Goal: Task Accomplishment & Management: Use online tool/utility

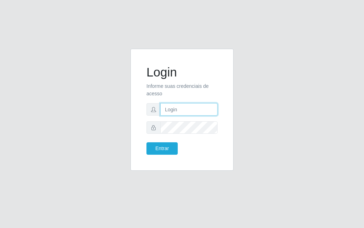
click at [190, 107] on input "text" at bounding box center [188, 109] width 57 height 12
type input "[PERSON_NAME]"
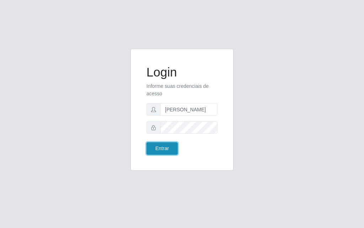
click at [161, 150] on button "Entrar" at bounding box center [161, 148] width 31 height 12
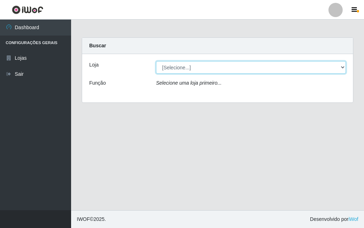
click at [343, 66] on select "[Selecione...] Divino Fogão - [GEOGRAPHIC_DATA]" at bounding box center [251, 67] width 190 height 12
click at [340, 65] on select "[Selecione...] Divino Fogão - [GEOGRAPHIC_DATA]" at bounding box center [251, 67] width 190 height 12
select select "499"
click at [156, 61] on select "[Selecione...] Divino Fogão - [GEOGRAPHIC_DATA]" at bounding box center [251, 67] width 190 height 12
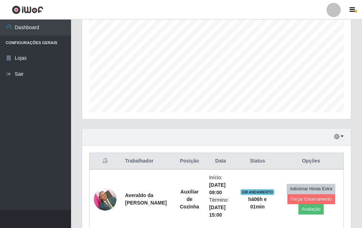
scroll to position [249, 0]
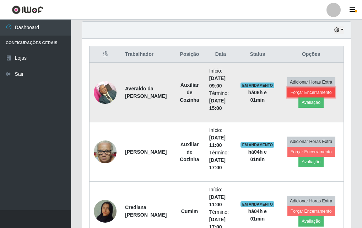
click at [304, 94] on button "Forçar Encerramento" at bounding box center [311, 92] width 48 height 10
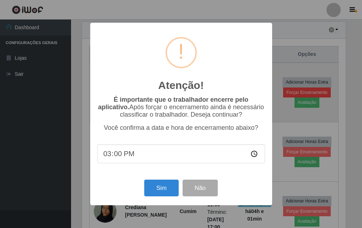
scroll to position [147, 265]
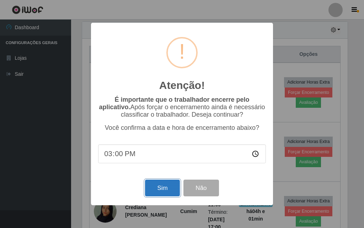
click at [153, 193] on button "Sim" at bounding box center [162, 187] width 34 height 17
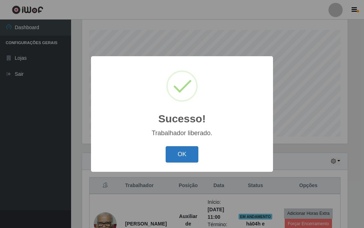
click at [194, 153] on button "OK" at bounding box center [181, 154] width 33 height 17
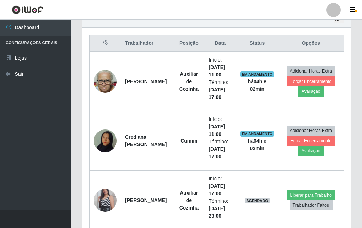
scroll to position [331, 0]
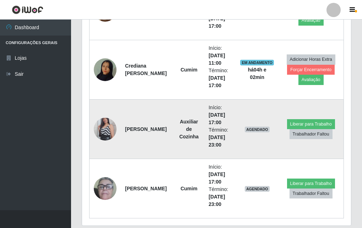
click at [112, 125] on img at bounding box center [105, 129] width 23 height 40
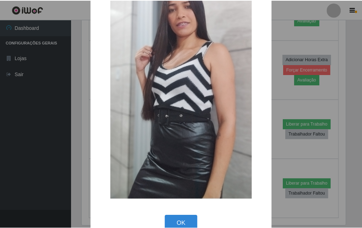
scroll to position [0, 0]
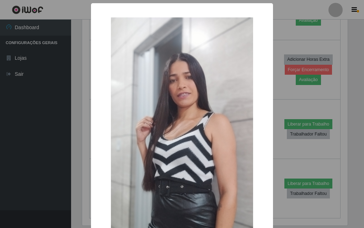
click at [11, 100] on div "× OK Cancel" at bounding box center [182, 114] width 364 height 228
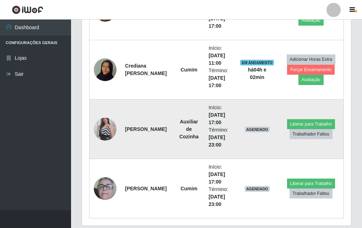
scroll to position [355, 0]
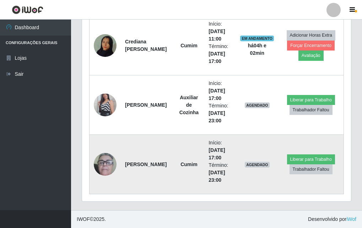
click at [108, 162] on img at bounding box center [105, 164] width 23 height 47
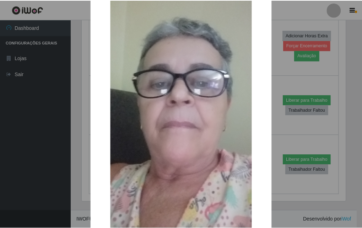
scroll to position [36, 0]
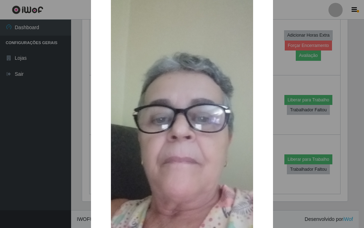
click at [55, 110] on div "× OK Cancel" at bounding box center [182, 114] width 364 height 228
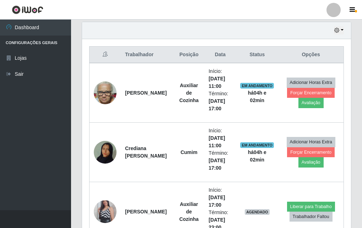
scroll to position [355, 0]
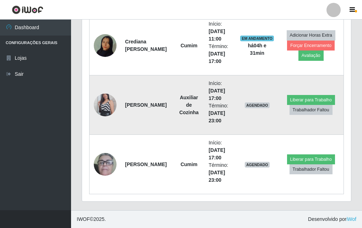
click at [108, 104] on img at bounding box center [105, 105] width 23 height 40
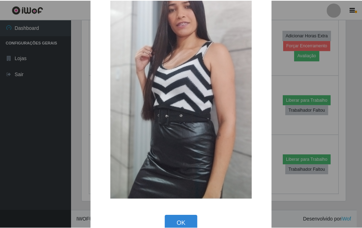
scroll to position [87, 0]
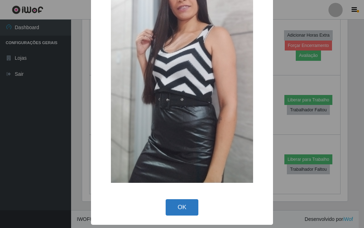
click at [177, 212] on button "OK" at bounding box center [181, 207] width 33 height 17
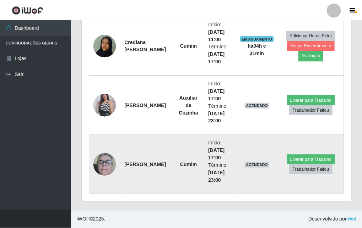
scroll to position [147, 269]
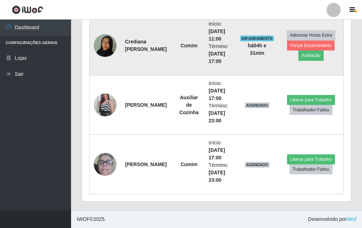
drag, startPoint x: 223, startPoint y: 83, endPoint x: 188, endPoint y: 64, distance: 39.7
click at [187, 64] on td "Cumim" at bounding box center [188, 45] width 31 height 59
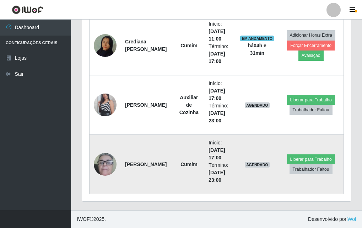
click at [102, 161] on img at bounding box center [105, 164] width 23 height 47
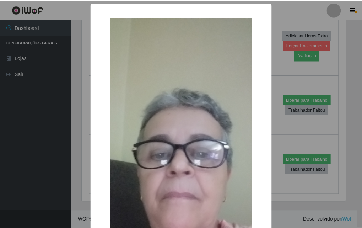
scroll to position [107, 0]
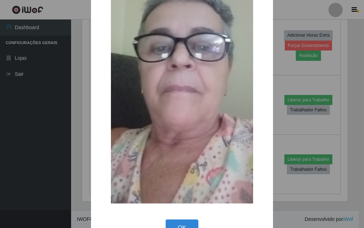
click at [169, 218] on div "OK Cancel" at bounding box center [182, 227] width 168 height 20
click at [172, 222] on button "OK" at bounding box center [181, 227] width 33 height 17
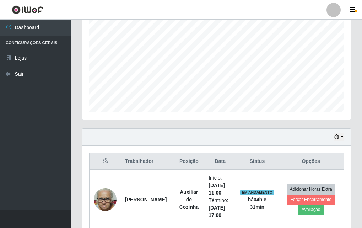
scroll to position [0, 0]
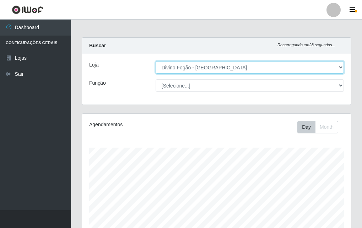
click at [212, 66] on select "[Selecione...] Divino Fogão - [GEOGRAPHIC_DATA]" at bounding box center [250, 67] width 188 height 12
click at [156, 61] on select "[Selecione...] Divino Fogão - [GEOGRAPHIC_DATA]" at bounding box center [250, 67] width 188 height 12
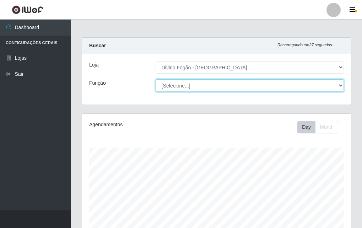
click at [228, 83] on select "[Selecione...] ASG ASG + ASG ++ Auxiliar de Cozinha Auxiliar de Cozinha + Auxil…" at bounding box center [250, 85] width 188 height 12
click at [156, 79] on select "[Selecione...] ASG ASG + ASG ++ Auxiliar de Cozinha Auxiliar de Cozinha + Auxil…" at bounding box center [250, 85] width 188 height 12
click at [227, 84] on select "[Selecione...] ASG ASG + ASG ++ Auxiliar de Cozinha Auxiliar de Cozinha + Auxil…" at bounding box center [250, 85] width 188 height 12
click at [156, 79] on select "[Selecione...] ASG ASG + ASG ++ Auxiliar de Cozinha Auxiliar de Cozinha + Auxil…" at bounding box center [250, 85] width 188 height 12
click at [196, 83] on select "[Selecione...] ASG ASG + ASG ++ Auxiliar de Cozinha Auxiliar de Cozinha + Auxil…" at bounding box center [250, 85] width 188 height 12
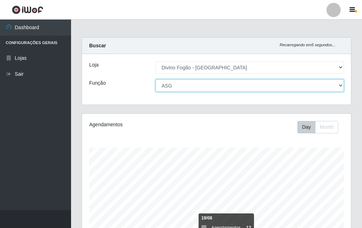
click at [156, 79] on select "[Selecione...] ASG ASG + ASG ++ Auxiliar de Cozinha Auxiliar de Cozinha + Auxil…" at bounding box center [250, 85] width 188 height 12
click at [191, 89] on select "[Selecione...] ASG ASG + ASG ++ Auxiliar de Cozinha Auxiliar de Cozinha + Auxil…" at bounding box center [250, 85] width 188 height 12
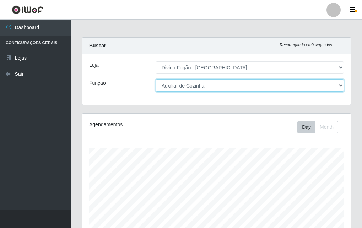
click at [156, 79] on select "[Selecione...] ASG ASG + ASG ++ Auxiliar de Cozinha Auxiliar de Cozinha + Auxil…" at bounding box center [250, 85] width 188 height 12
click at [217, 90] on select "[Selecione...] ASG ASG + ASG ++ Auxiliar de Cozinha Auxiliar de Cozinha + Auxil…" at bounding box center [250, 85] width 188 height 12
click at [156, 79] on select "[Selecione...] ASG ASG + ASG ++ Auxiliar de Cozinha Auxiliar de Cozinha + Auxil…" at bounding box center [250, 85] width 188 height 12
click at [212, 85] on select "[Selecione...] ASG ASG + ASG ++ Auxiliar de Cozinha Auxiliar de Cozinha + Auxil…" at bounding box center [250, 85] width 188 height 12
click at [156, 79] on select "[Selecione...] ASG ASG + ASG ++ Auxiliar de Cozinha Auxiliar de Cozinha + Auxil…" at bounding box center [250, 85] width 188 height 12
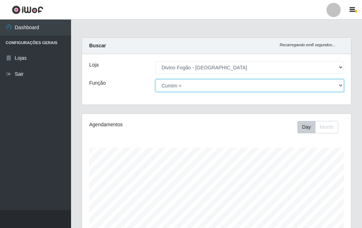
click at [179, 88] on select "[Selecione...] ASG ASG + ASG ++ Auxiliar de Cozinha Auxiliar de Cozinha + Auxil…" at bounding box center [250, 85] width 188 height 12
click at [156, 79] on select "[Selecione...] ASG ASG + ASG ++ Auxiliar de Cozinha Auxiliar de Cozinha + Auxil…" at bounding box center [250, 85] width 188 height 12
click at [236, 85] on select "[Selecione...] ASG ASG + ASG ++ Auxiliar de Cozinha Auxiliar de Cozinha + Auxil…" at bounding box center [250, 85] width 188 height 12
select select "[Selecione...]"
click at [156, 79] on select "[Selecione...] ASG ASG + ASG ++ Auxiliar de Cozinha Auxiliar de Cozinha + Auxil…" at bounding box center [250, 85] width 188 height 12
